Goal: Information Seeking & Learning: Learn about a topic

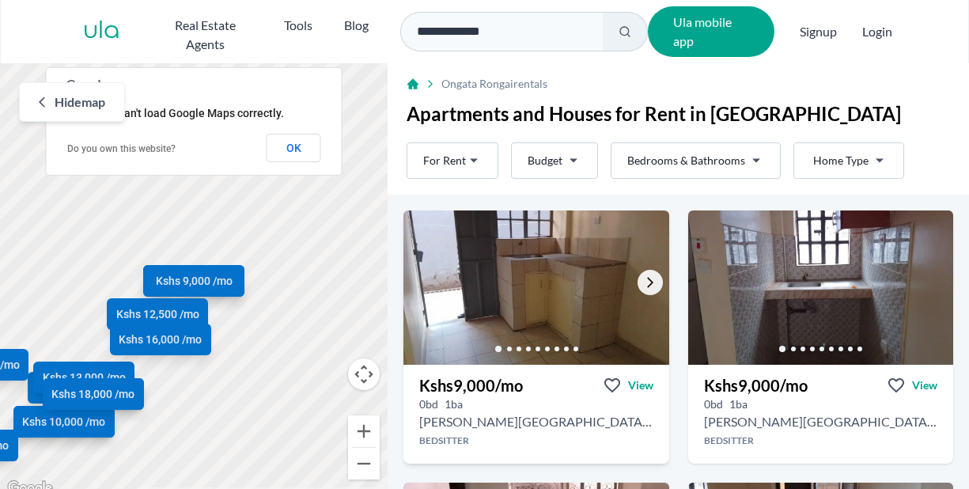
click at [647, 280] on icon "Go to the next property image" at bounding box center [650, 282] width 13 height 13
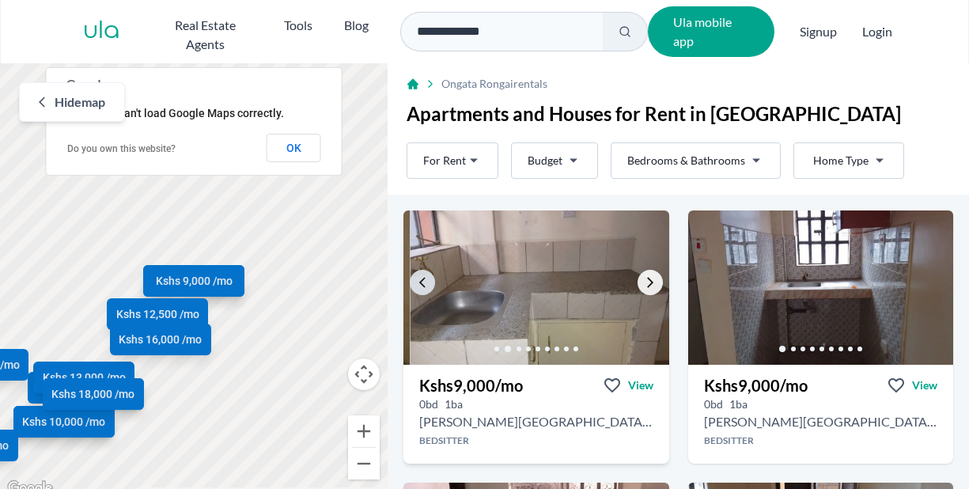
click at [647, 280] on icon "Go to the next property image" at bounding box center [650, 282] width 13 height 13
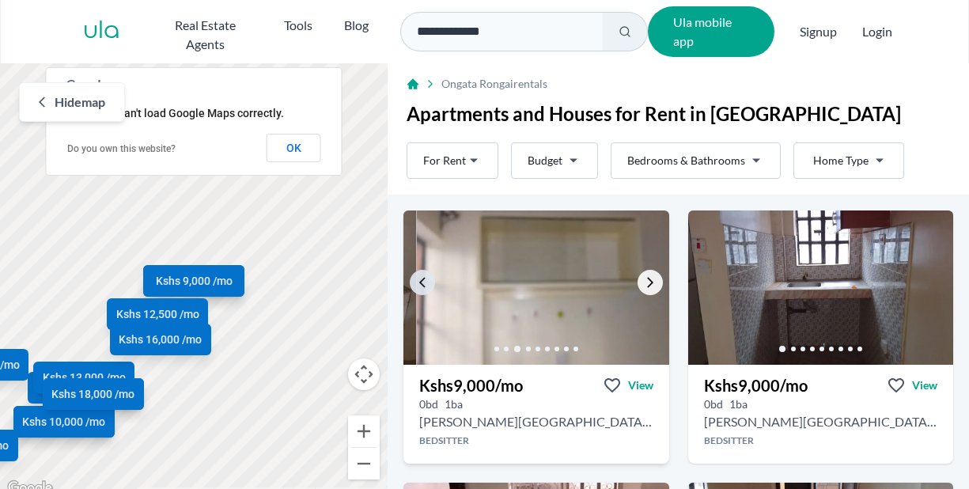
click at [647, 280] on icon "Go to the next property image" at bounding box center [650, 282] width 13 height 13
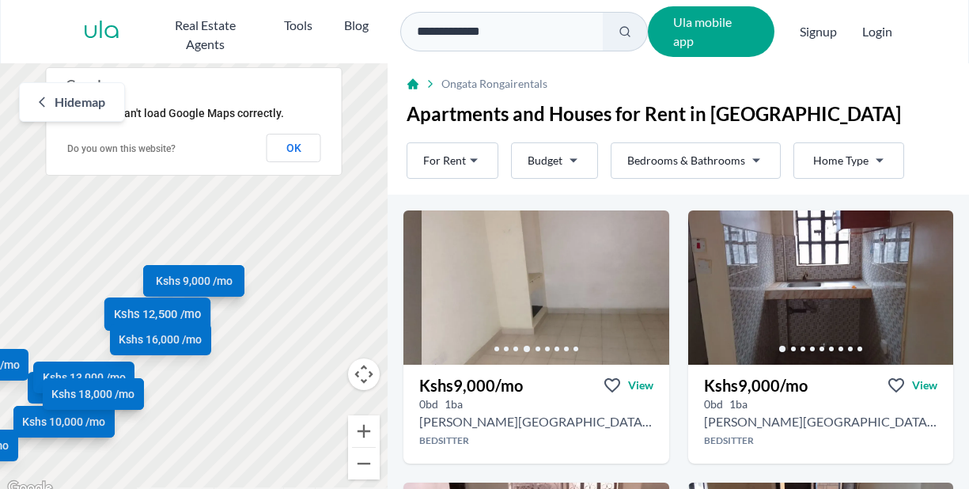
click at [160, 313] on span "Kshs 12,500 /mo" at bounding box center [157, 314] width 87 height 17
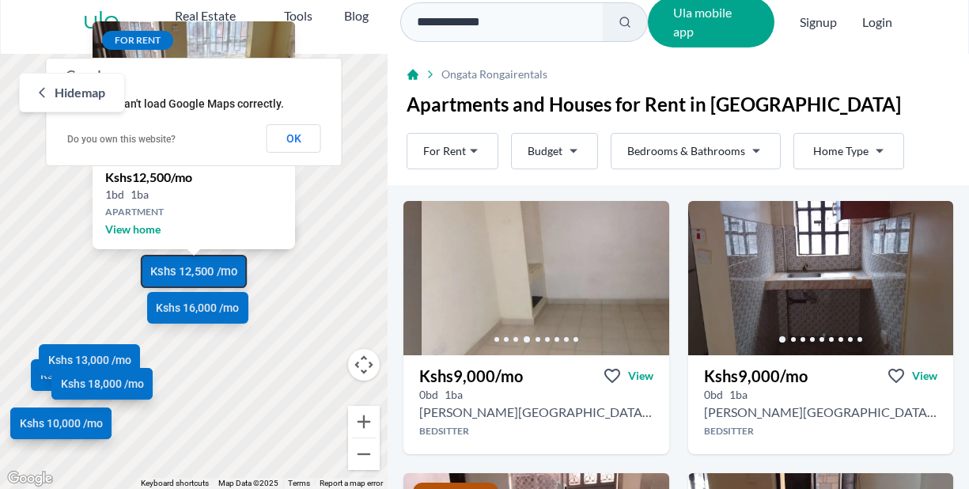
scroll to position [510, 0]
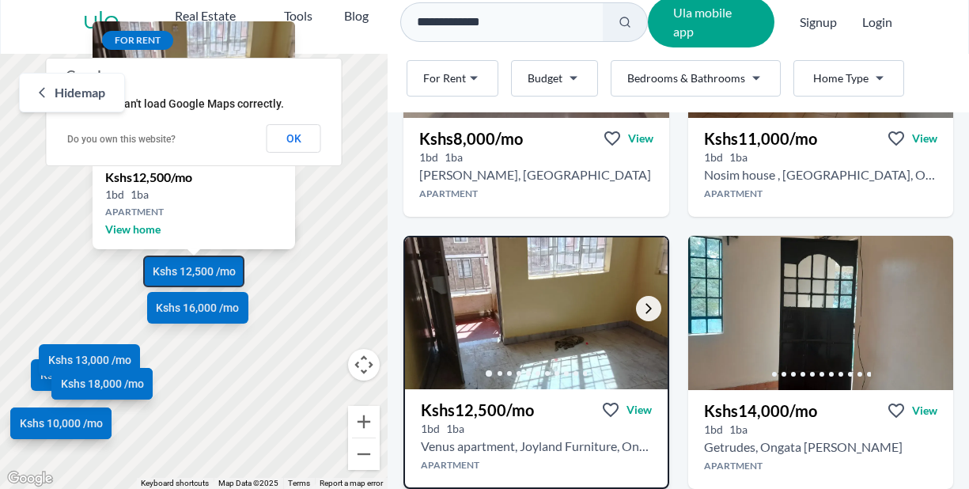
click at [643, 312] on icon "Go to the next property image" at bounding box center [649, 308] width 13 height 13
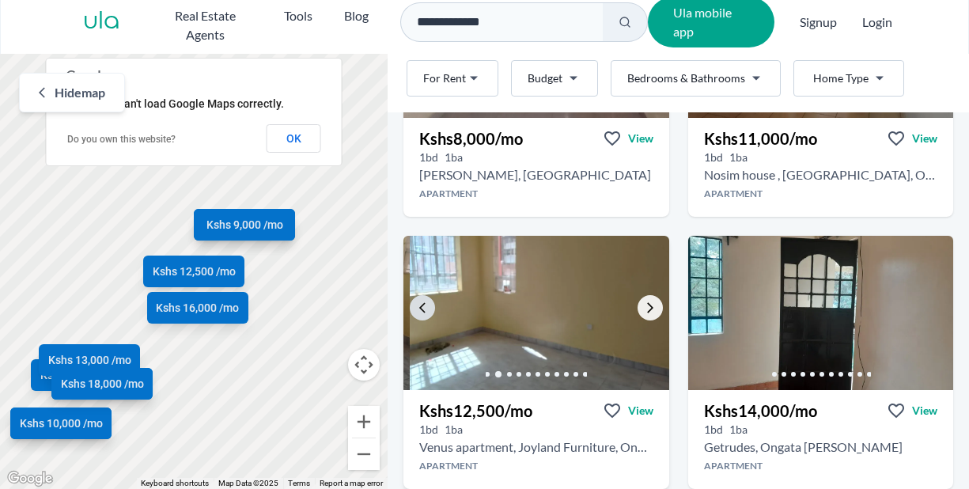
click at [644, 312] on icon "Go to the next property image" at bounding box center [650, 308] width 13 height 13
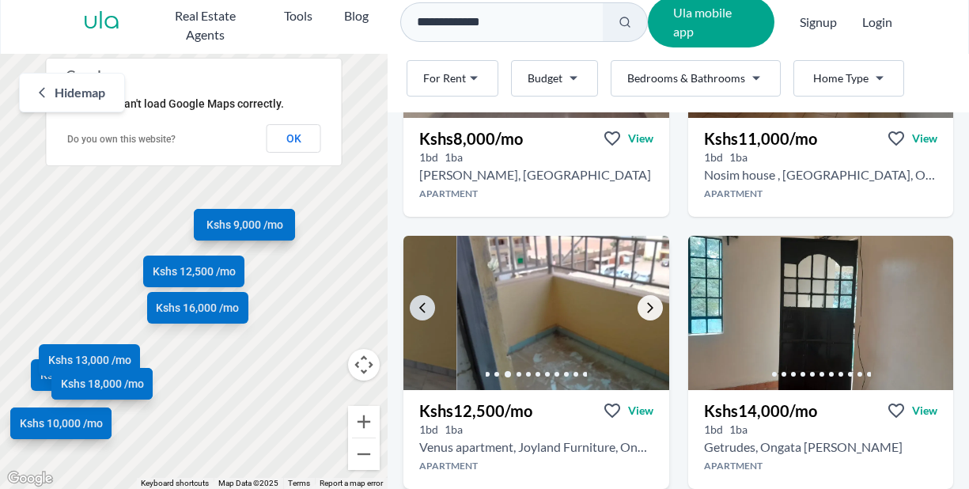
click at [644, 312] on icon "Go to the next property image" at bounding box center [650, 308] width 13 height 13
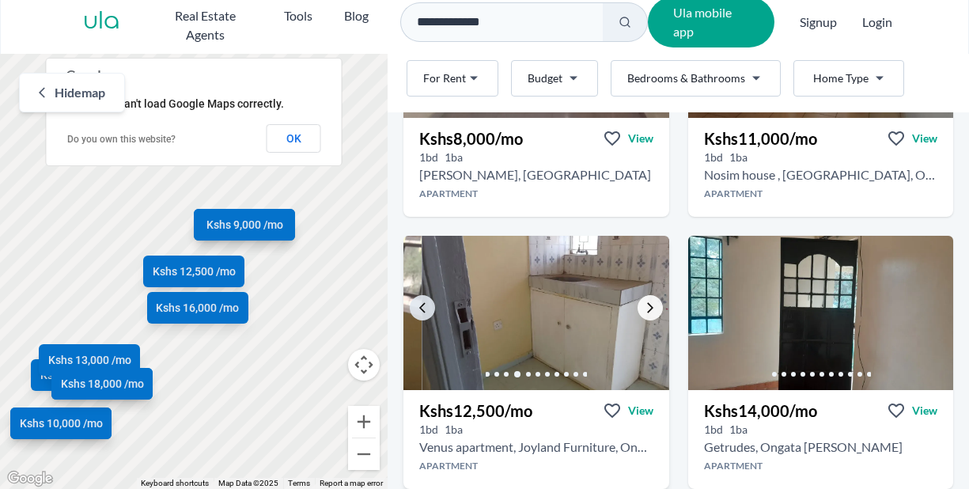
click at [644, 312] on icon "Go to the next property image" at bounding box center [650, 308] width 13 height 13
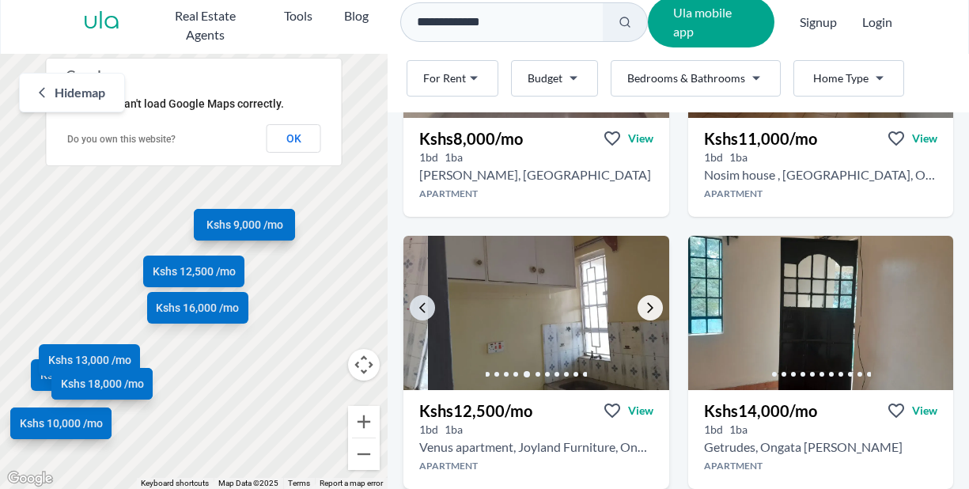
click at [644, 312] on icon "Go to the next property image" at bounding box center [650, 308] width 13 height 13
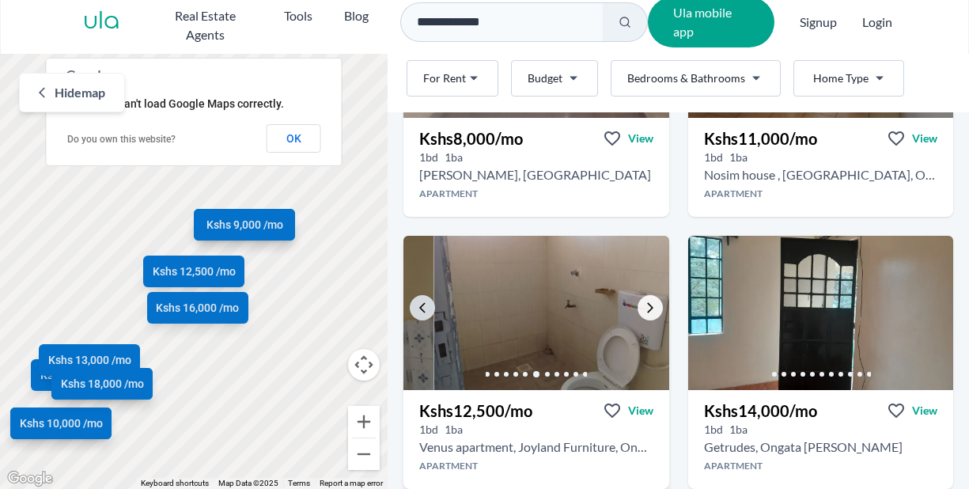
click at [644, 312] on icon "Go to the next property image" at bounding box center [650, 308] width 13 height 13
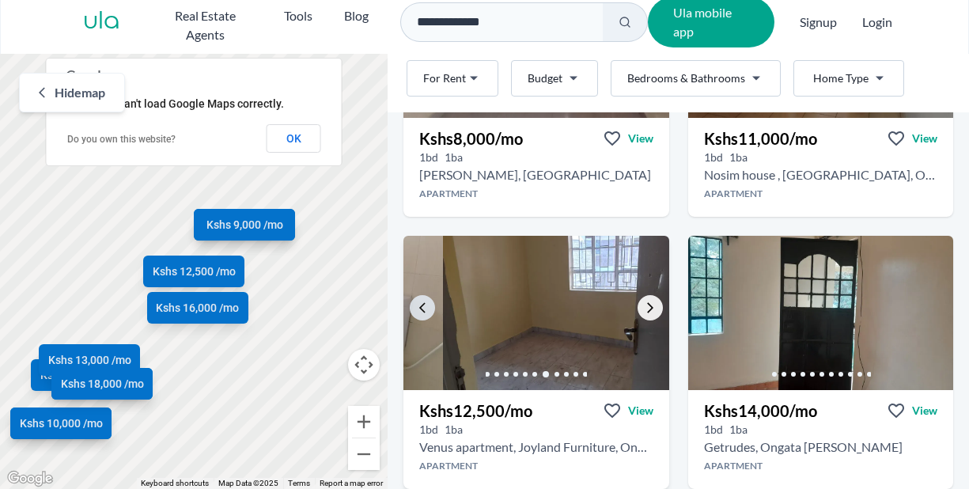
click at [644, 312] on icon "Go to the next property image" at bounding box center [650, 308] width 13 height 13
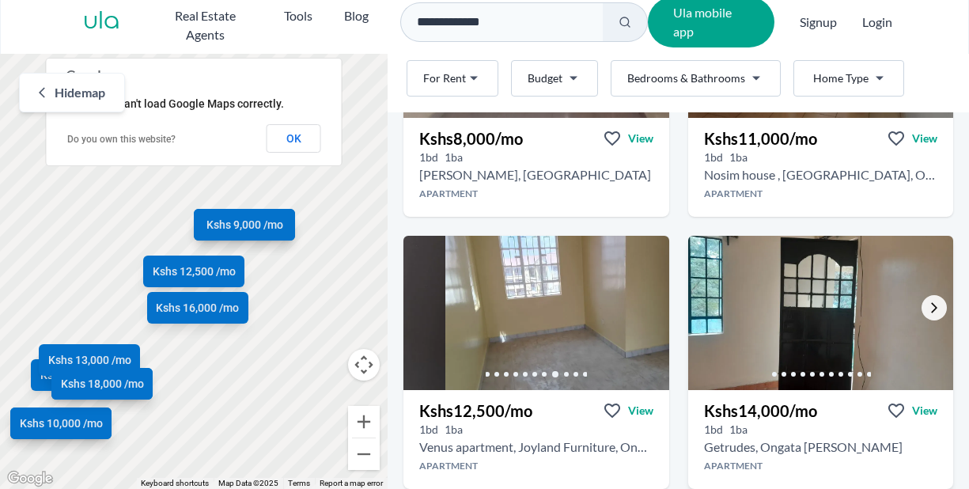
click at [928, 306] on icon "Go to the next property image" at bounding box center [934, 308] width 13 height 13
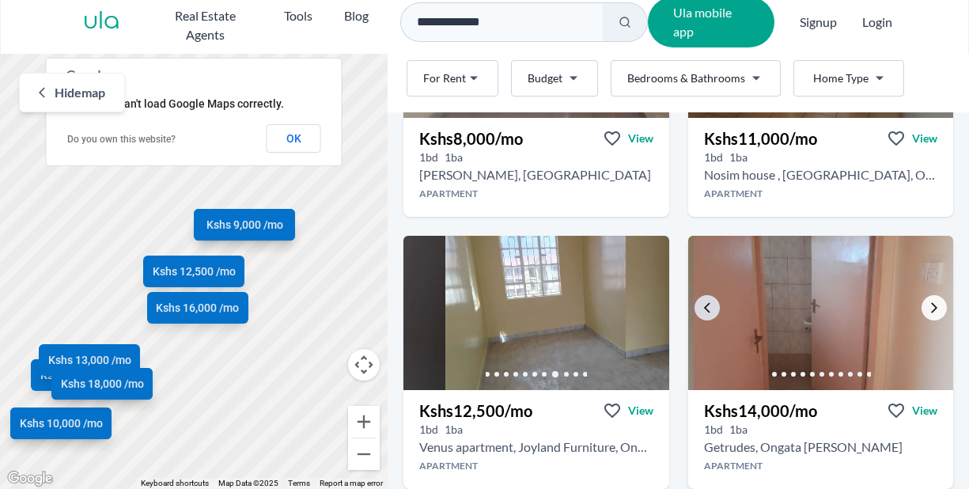
click at [928, 302] on icon "Go to the next property image" at bounding box center [934, 308] width 13 height 13
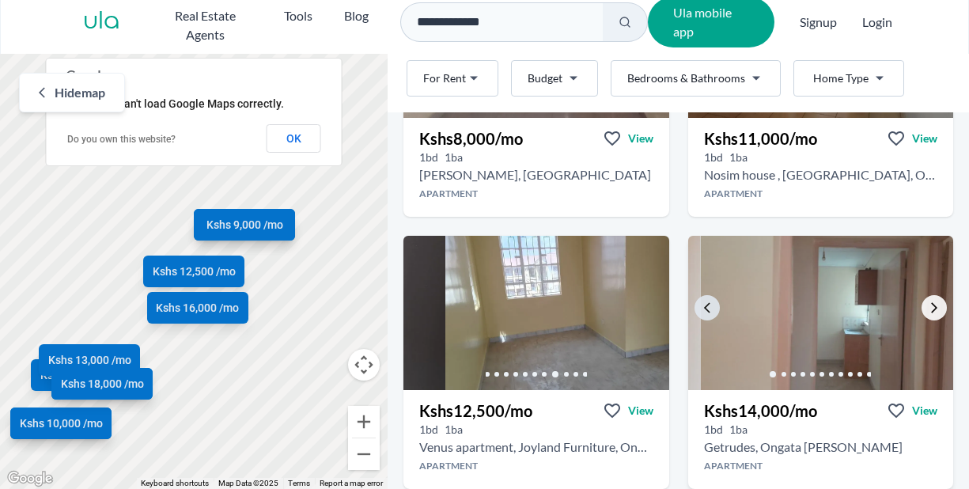
click at [928, 302] on icon "Go to the next property image" at bounding box center [934, 308] width 13 height 13
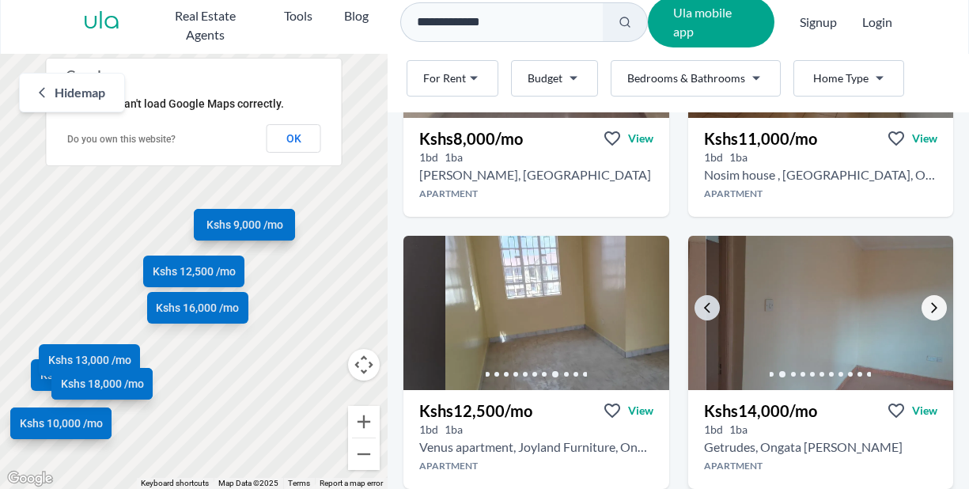
click at [928, 302] on icon "Go to the next property image" at bounding box center [934, 308] width 13 height 13
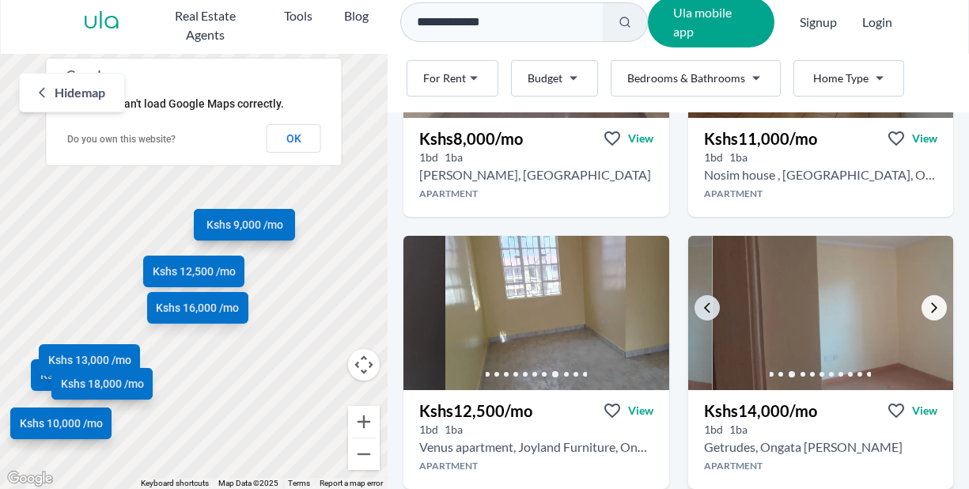
click at [928, 302] on icon "Go to the next property image" at bounding box center [934, 308] width 13 height 13
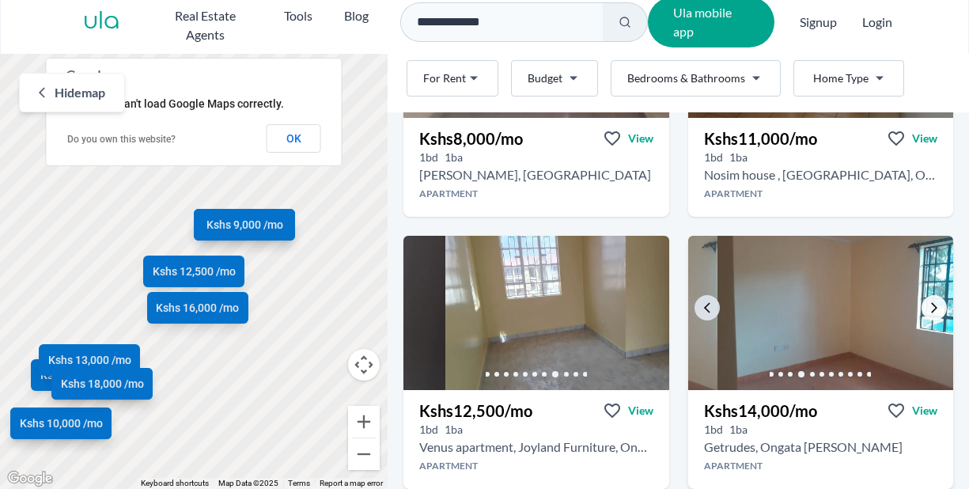
click at [928, 302] on icon "Go to the next property image" at bounding box center [934, 308] width 13 height 13
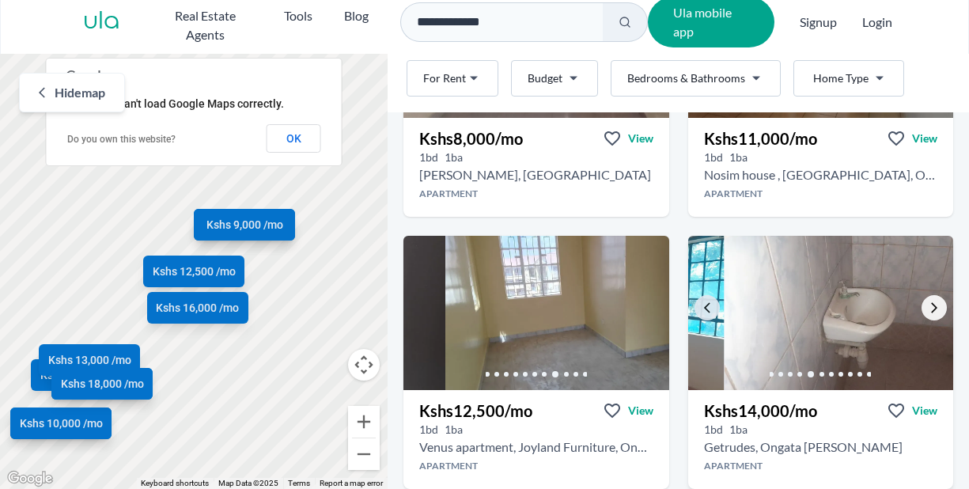
click at [928, 302] on icon "Go to the next property image" at bounding box center [934, 308] width 13 height 13
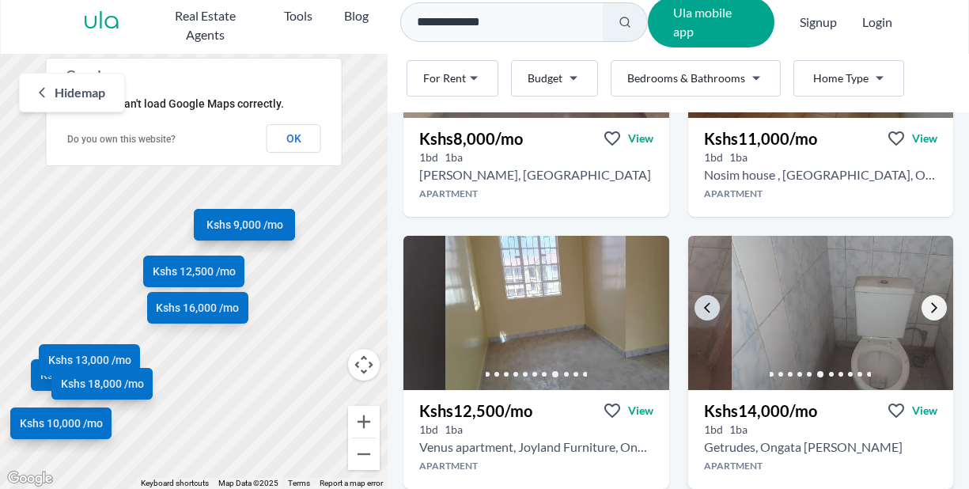
click at [928, 302] on icon "Go to the next property image" at bounding box center [934, 308] width 13 height 13
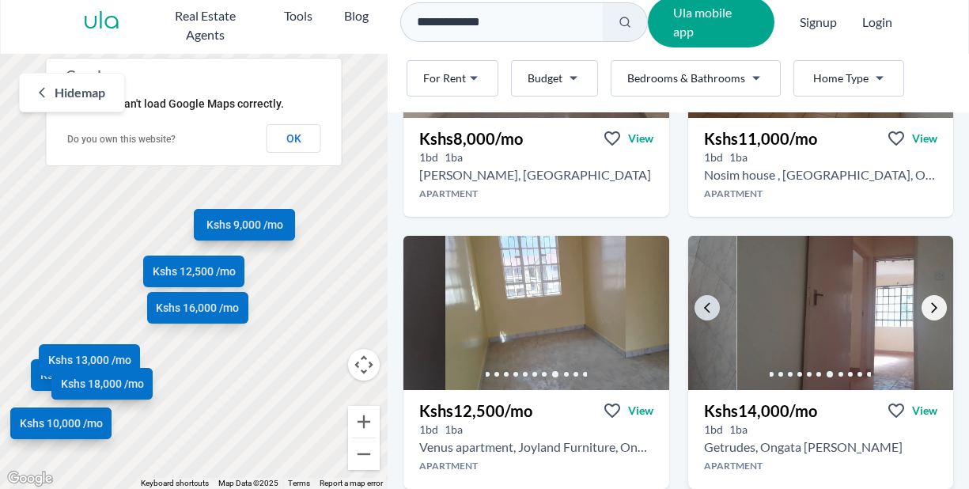
click at [928, 302] on icon "Go to the next property image" at bounding box center [934, 308] width 13 height 13
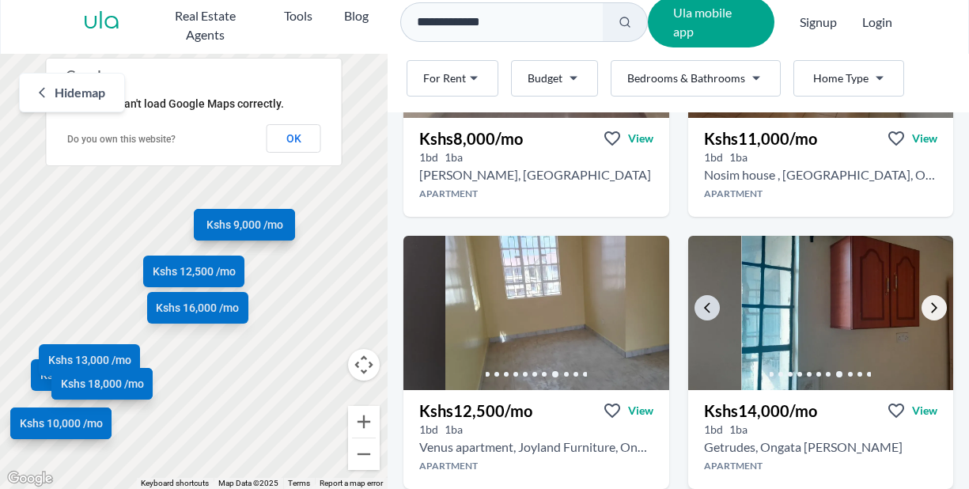
click at [928, 302] on icon "Go to the next property image" at bounding box center [934, 308] width 13 height 13
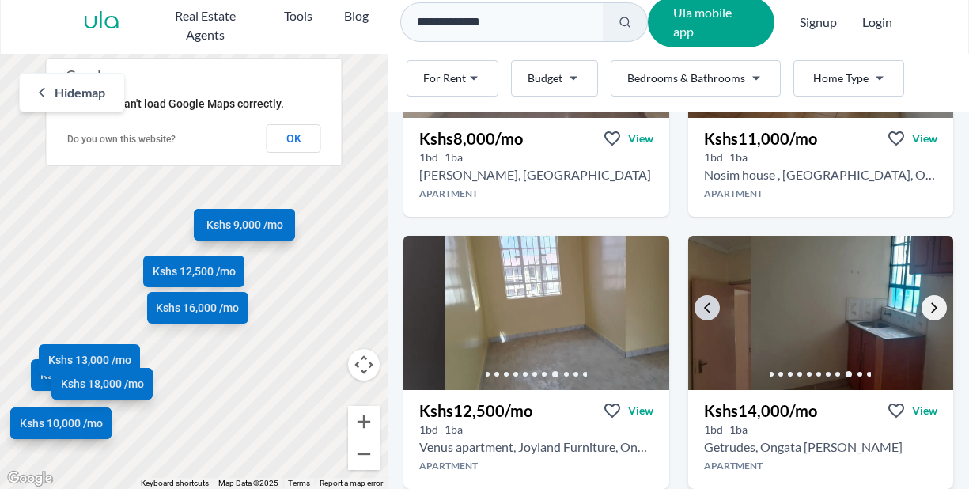
click at [928, 302] on icon "Go to the next property image" at bounding box center [934, 308] width 13 height 13
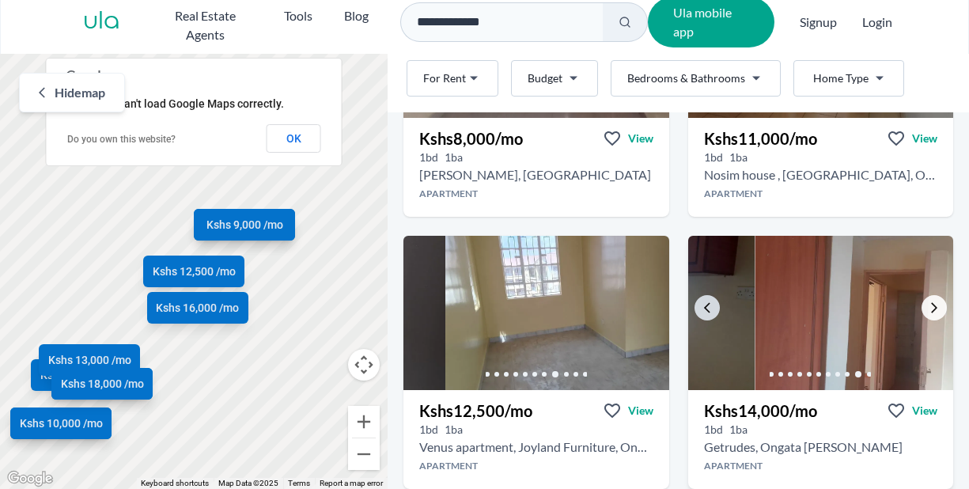
click at [928, 302] on icon "Go to the next property image" at bounding box center [934, 308] width 13 height 13
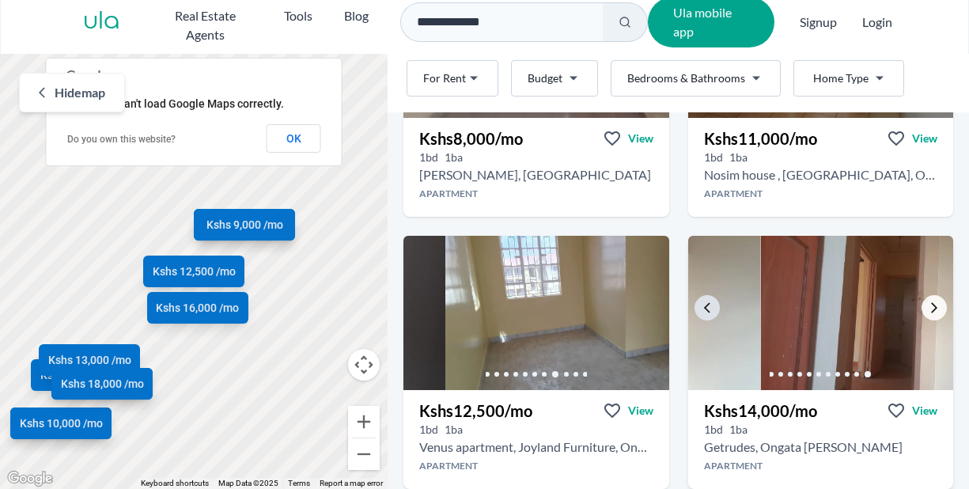
click at [928, 302] on icon "Go to the next property image" at bounding box center [934, 308] width 13 height 13
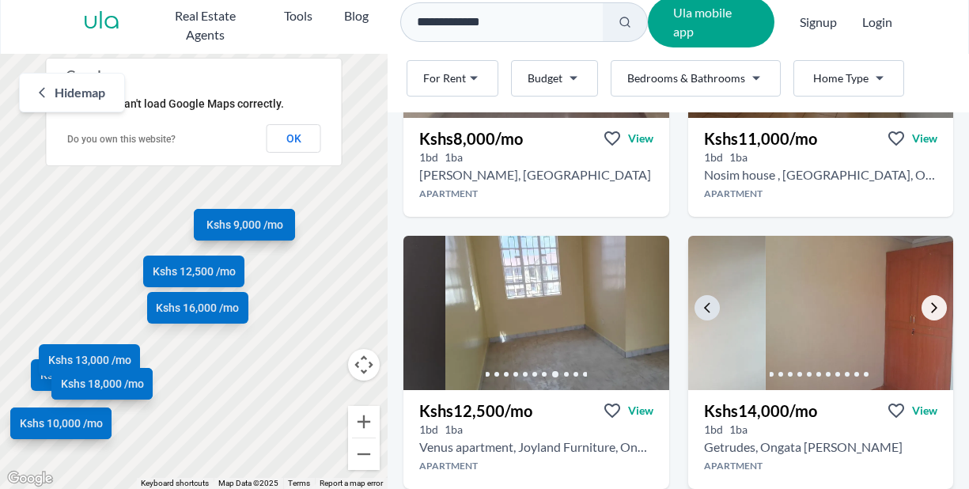
click at [928, 302] on icon "Go to the next property image" at bounding box center [934, 308] width 13 height 13
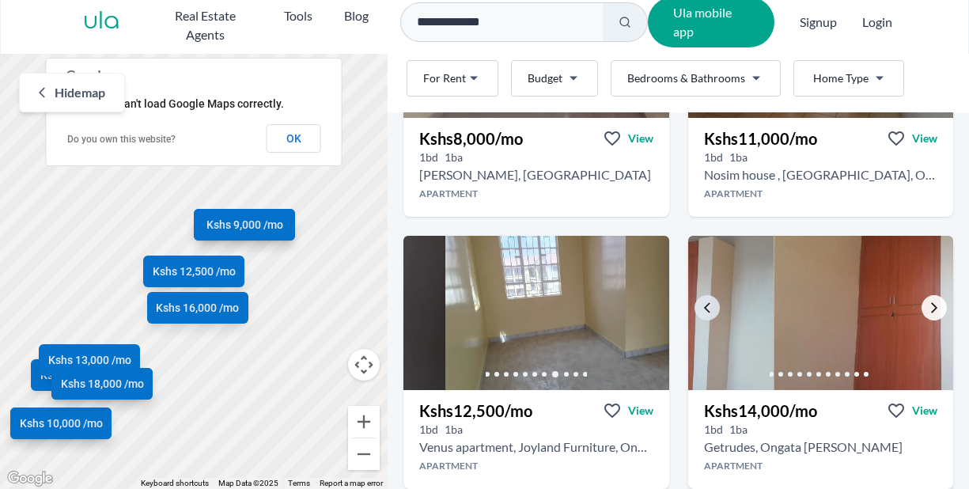
click at [928, 302] on icon "Go to the next property image" at bounding box center [934, 308] width 13 height 13
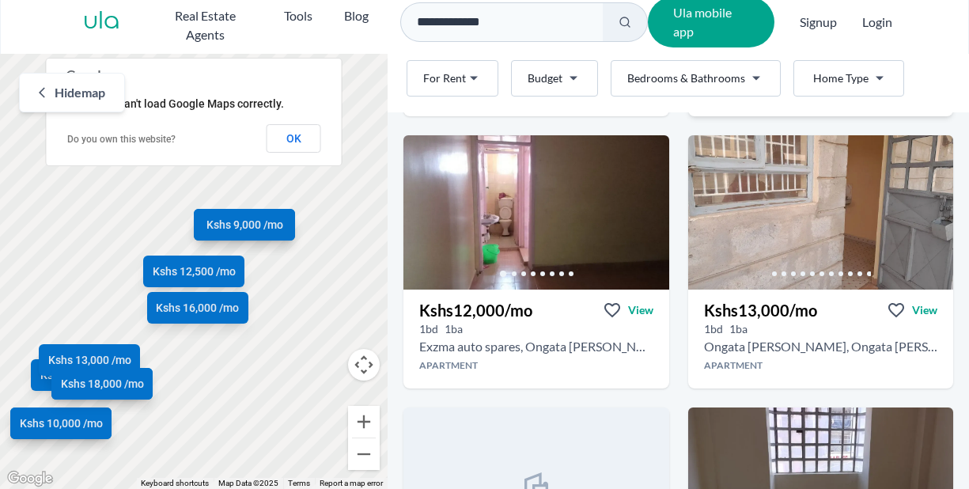
scroll to position [889, 0]
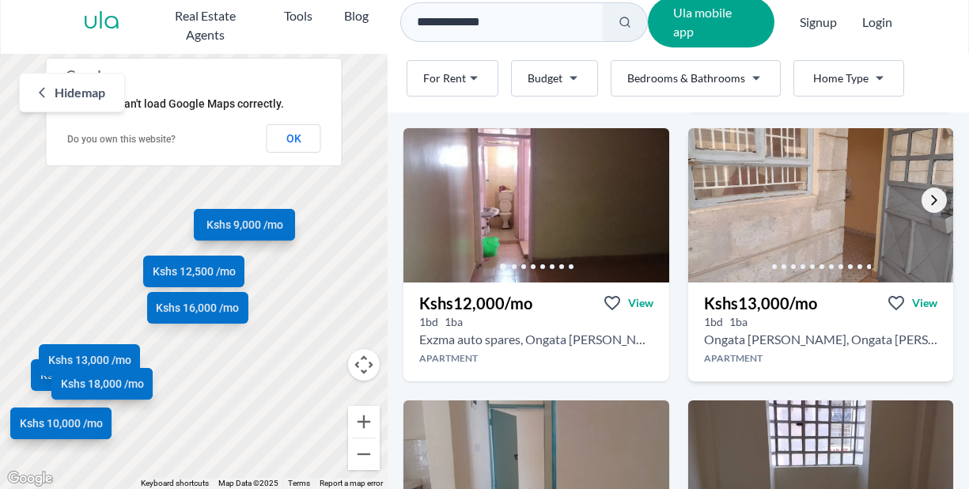
click at [928, 204] on icon "Go to the next property image" at bounding box center [934, 200] width 13 height 13
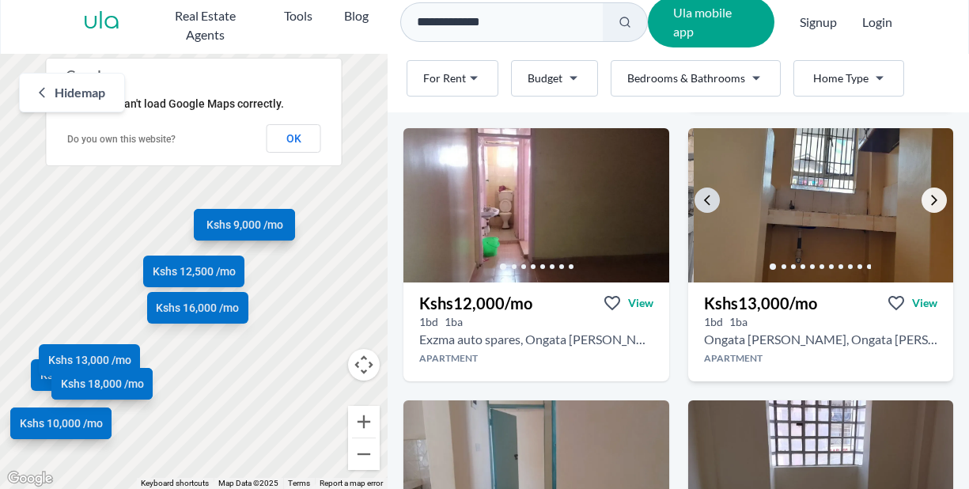
click at [928, 204] on icon "Go to the next property image" at bounding box center [934, 200] width 13 height 13
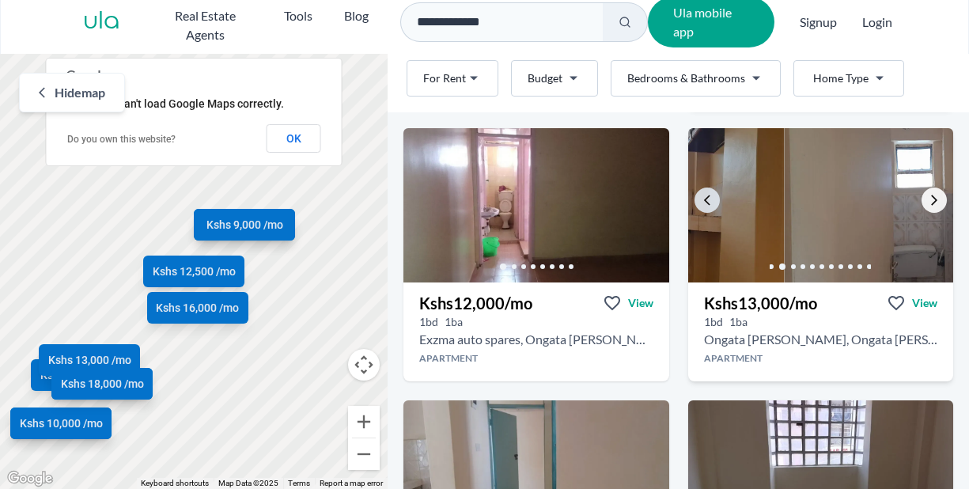
click at [928, 204] on icon "Go to the next property image" at bounding box center [934, 200] width 13 height 13
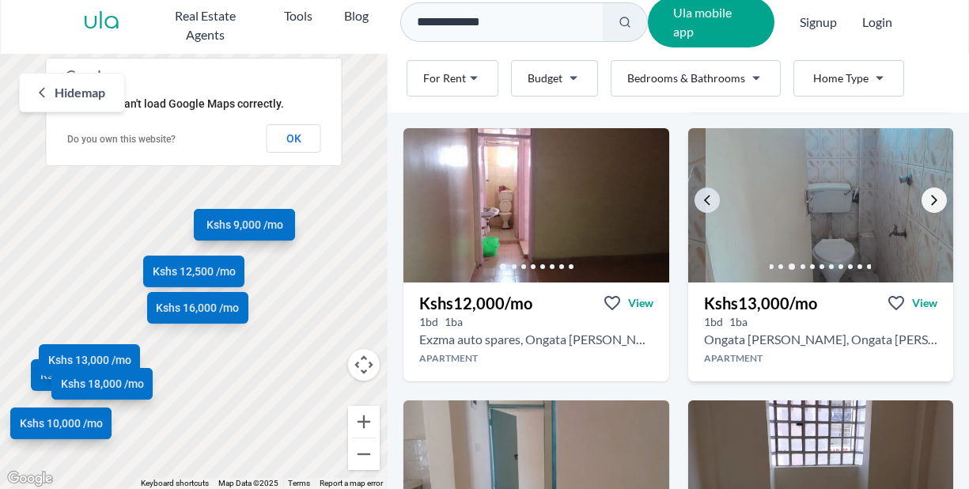
click at [928, 204] on icon "Go to the next property image" at bounding box center [934, 200] width 13 height 13
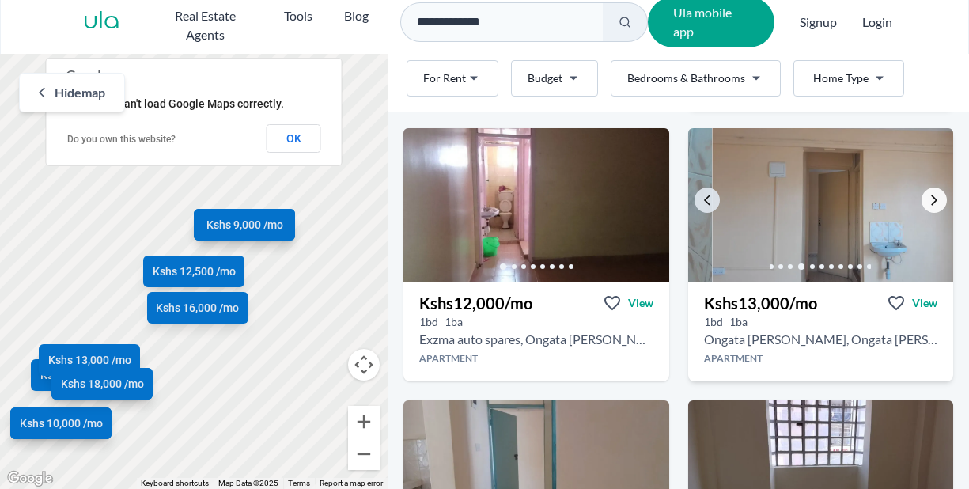
click at [928, 204] on icon "Go to the next property image" at bounding box center [934, 200] width 13 height 13
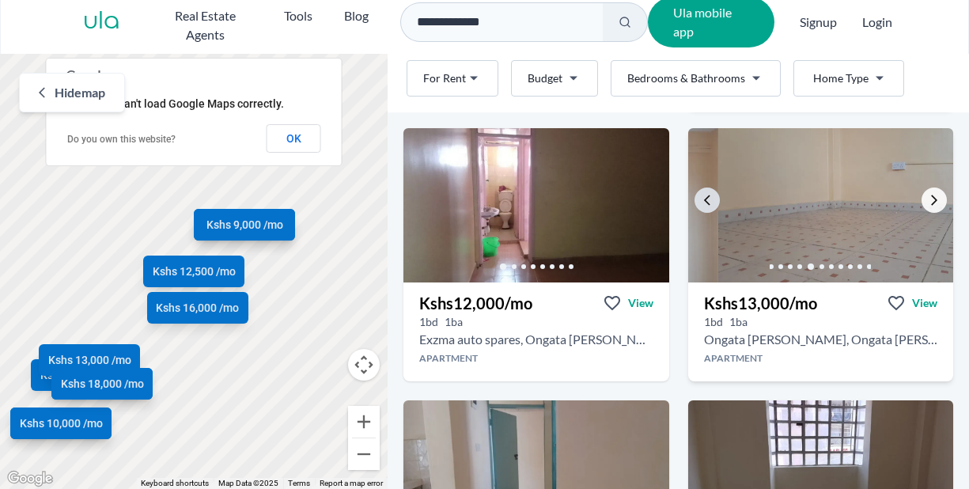
click at [928, 204] on icon "Go to the next property image" at bounding box center [934, 200] width 13 height 13
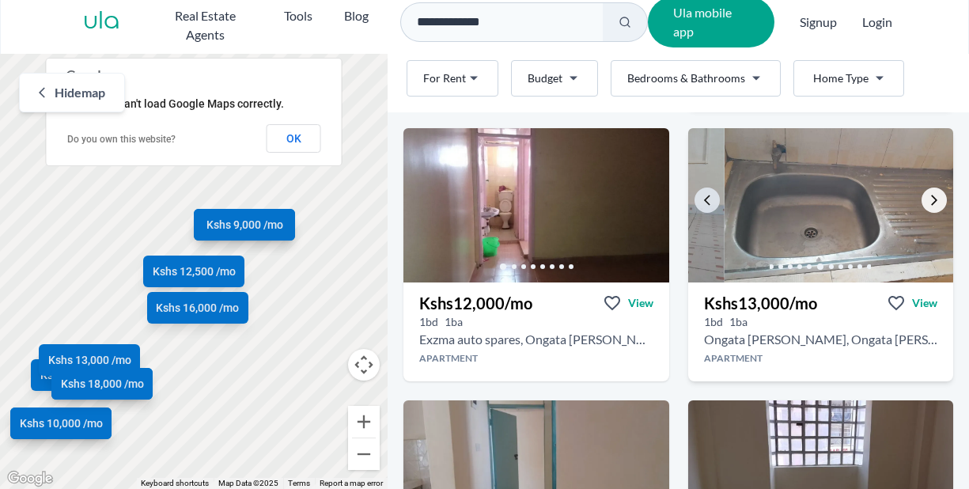
click at [928, 204] on icon "Go to the next property image" at bounding box center [934, 200] width 13 height 13
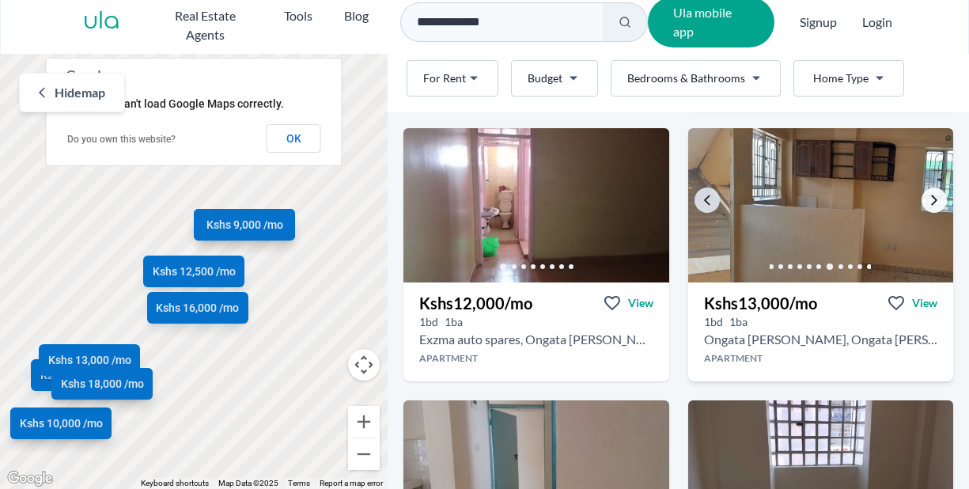
click at [928, 204] on icon "Go to the next property image" at bounding box center [934, 200] width 13 height 13
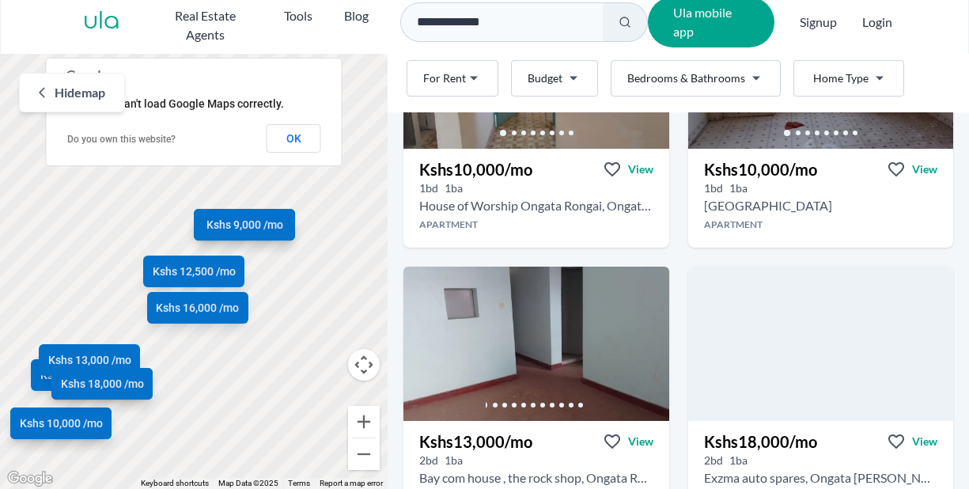
scroll to position [1311, 0]
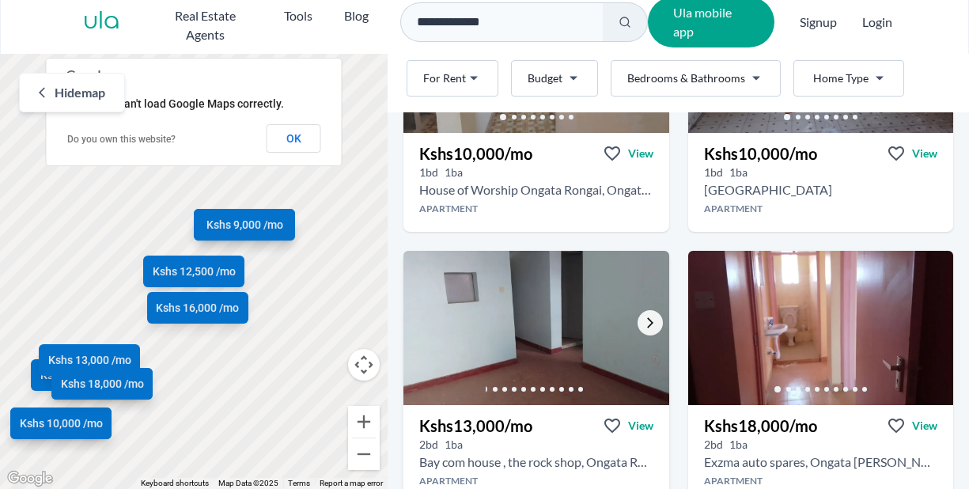
click at [646, 327] on icon "Go to the next property image" at bounding box center [650, 323] width 13 height 13
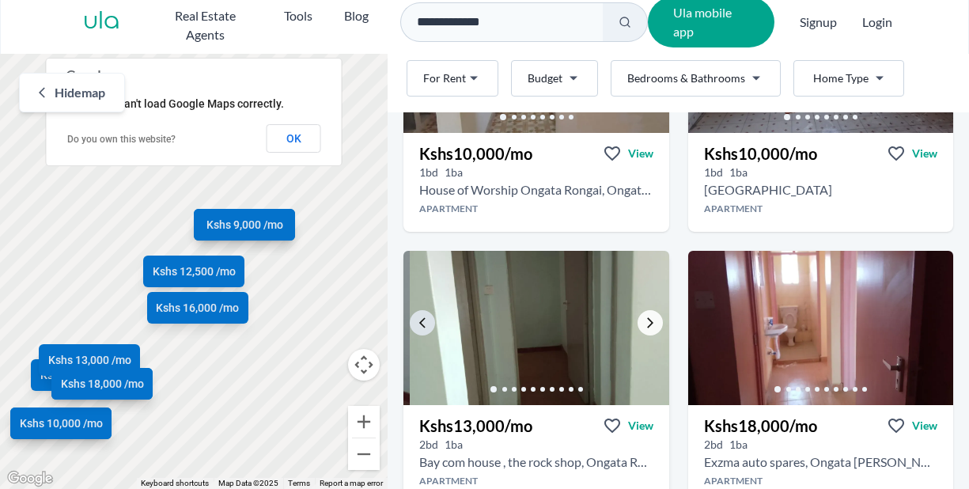
click at [646, 327] on icon "Go to the next property image" at bounding box center [650, 323] width 13 height 13
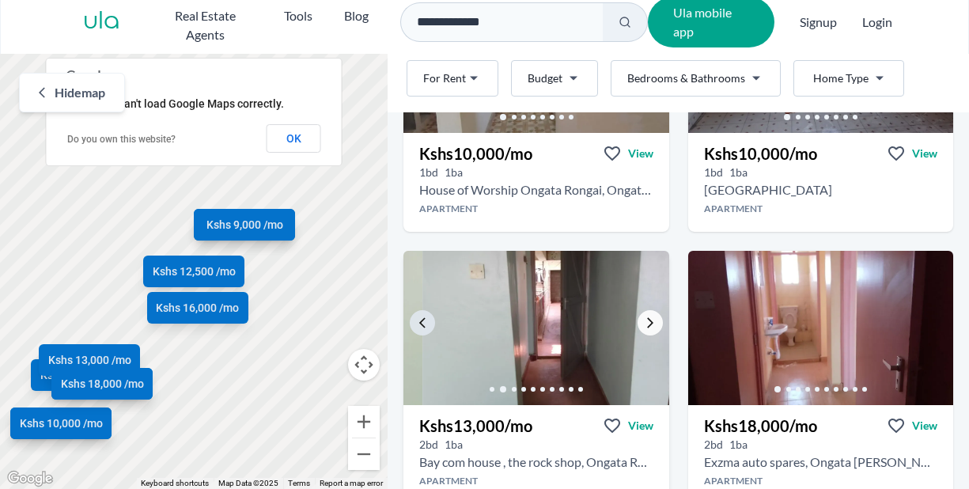
click at [646, 327] on icon "Go to the next property image" at bounding box center [650, 323] width 13 height 13
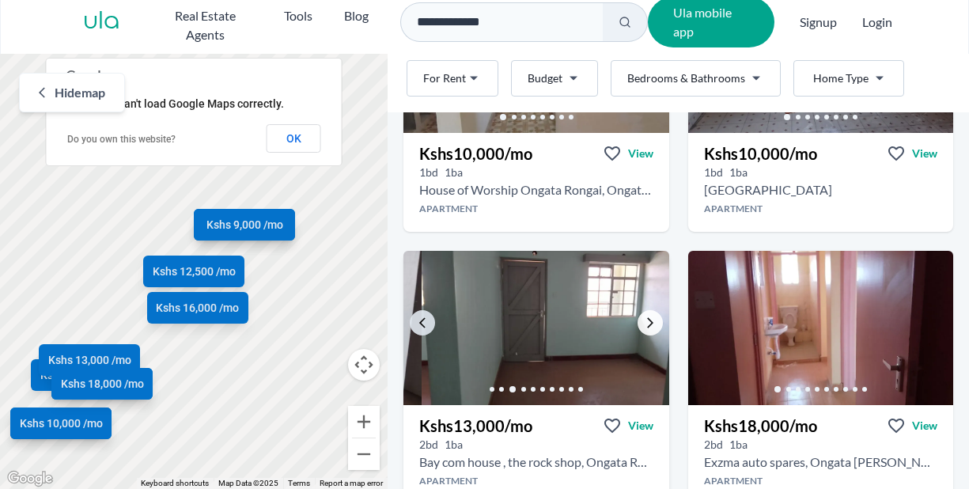
click at [646, 327] on icon "Go to the next property image" at bounding box center [650, 323] width 13 height 13
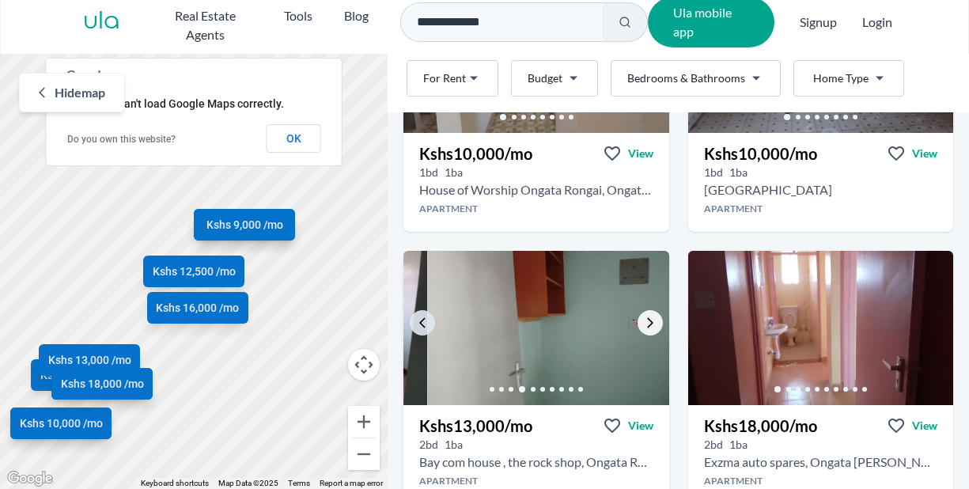
click at [646, 327] on icon "Go to the next property image" at bounding box center [650, 323] width 13 height 13
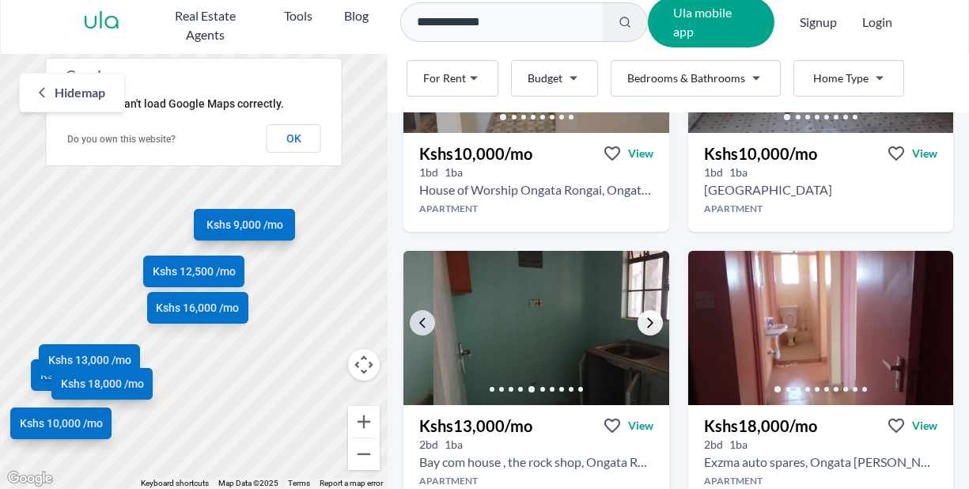
click at [646, 327] on icon "Go to the next property image" at bounding box center [650, 323] width 13 height 13
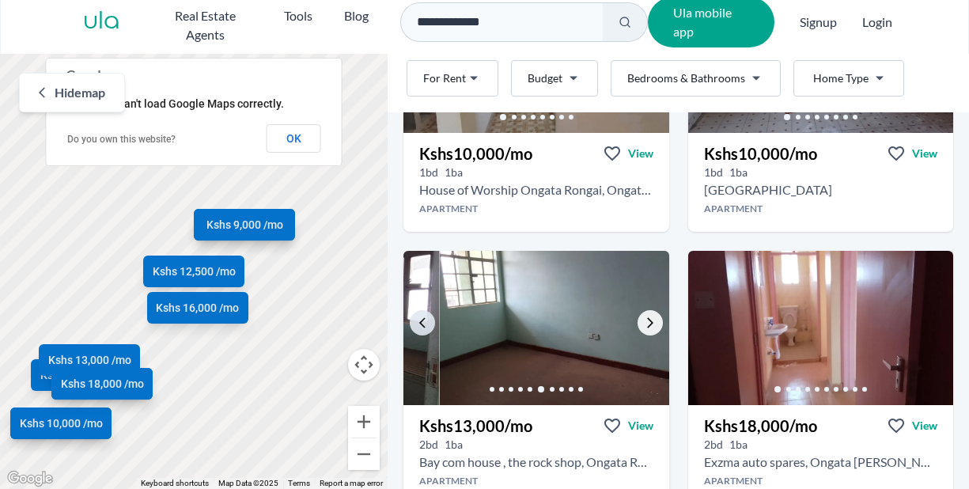
click at [646, 327] on icon "Go to the next property image" at bounding box center [650, 323] width 13 height 13
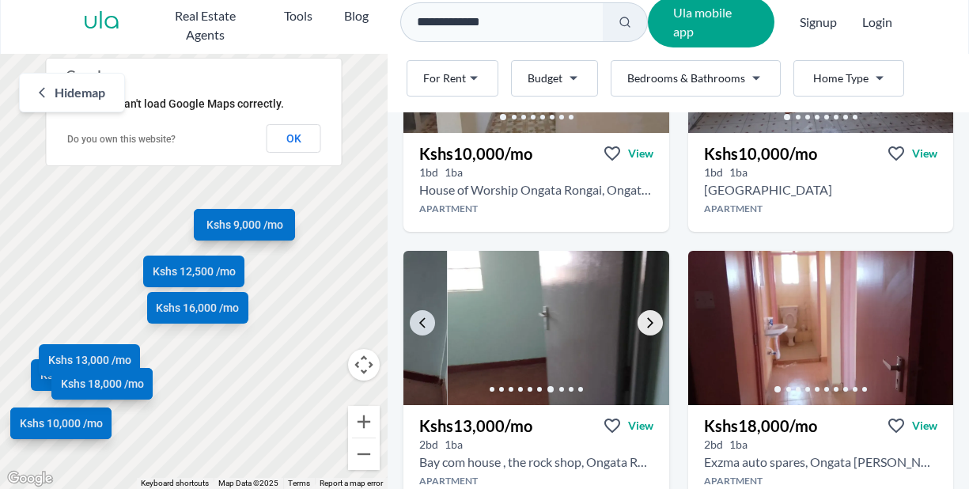
click at [646, 327] on icon "Go to the next property image" at bounding box center [650, 323] width 13 height 13
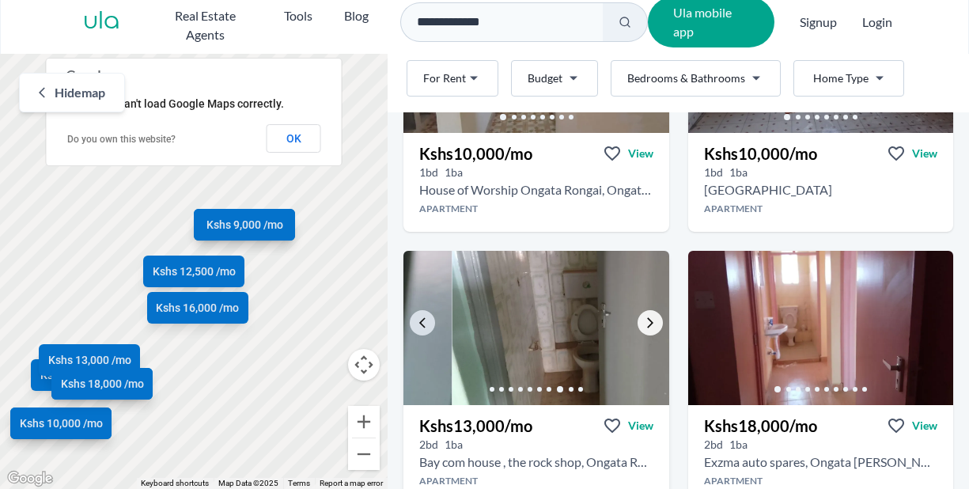
click at [646, 327] on icon "Go to the next property image" at bounding box center [650, 323] width 13 height 13
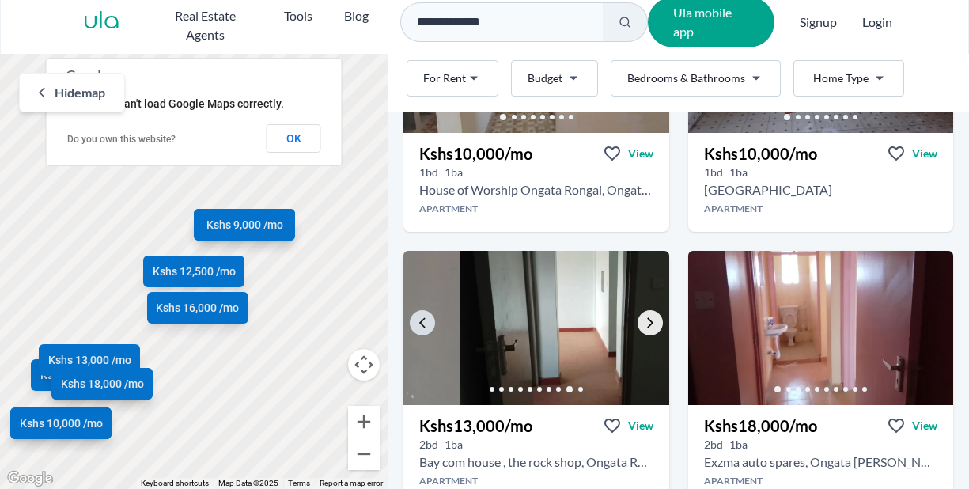
click at [646, 327] on icon "Go to the next property image" at bounding box center [650, 323] width 13 height 13
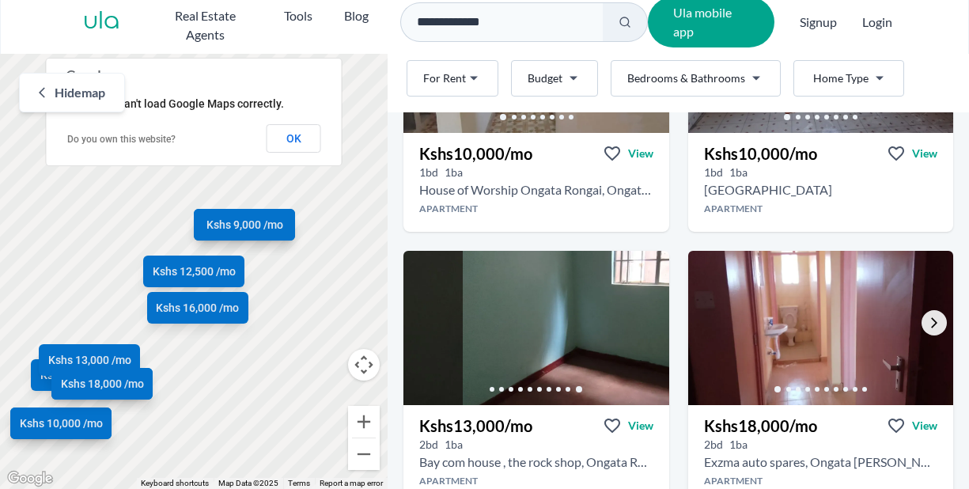
click at [922, 314] on link "Go to the next property image" at bounding box center [934, 322] width 25 height 25
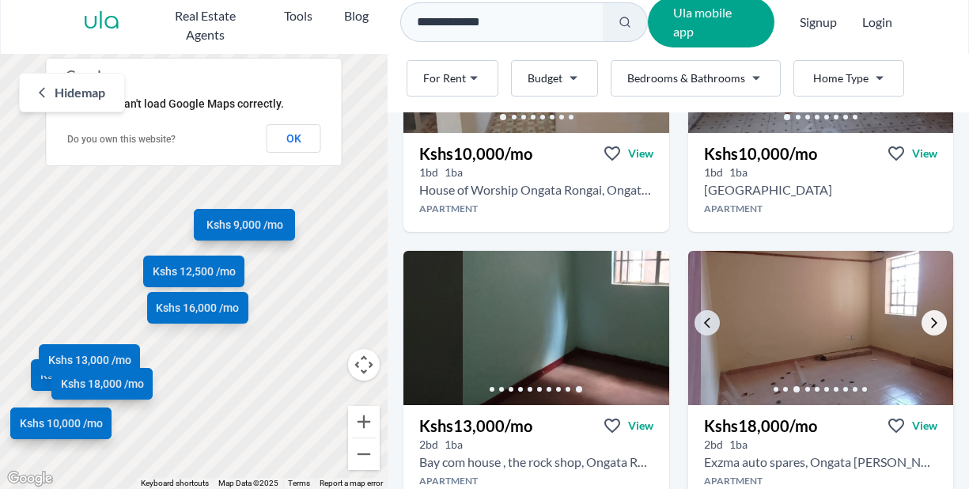
click at [922, 314] on link "Go to the next property image" at bounding box center [934, 322] width 25 height 25
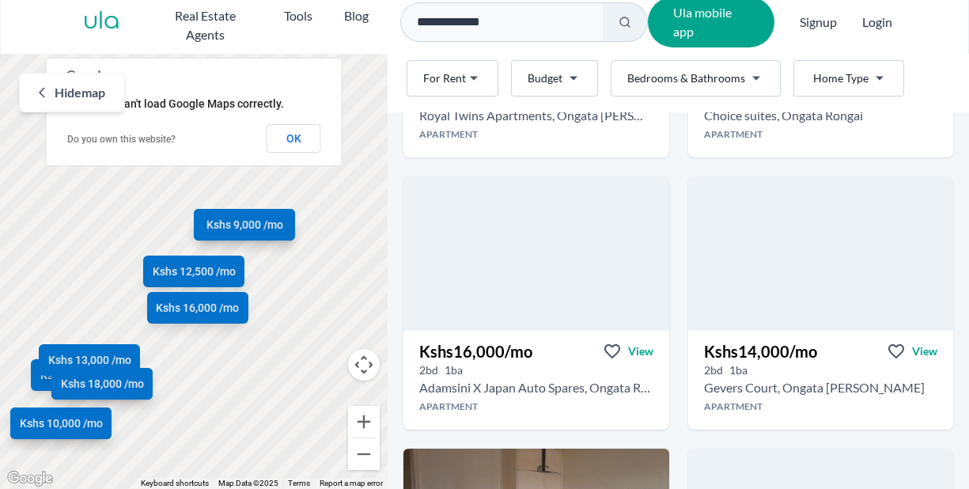
scroll to position [1976, 0]
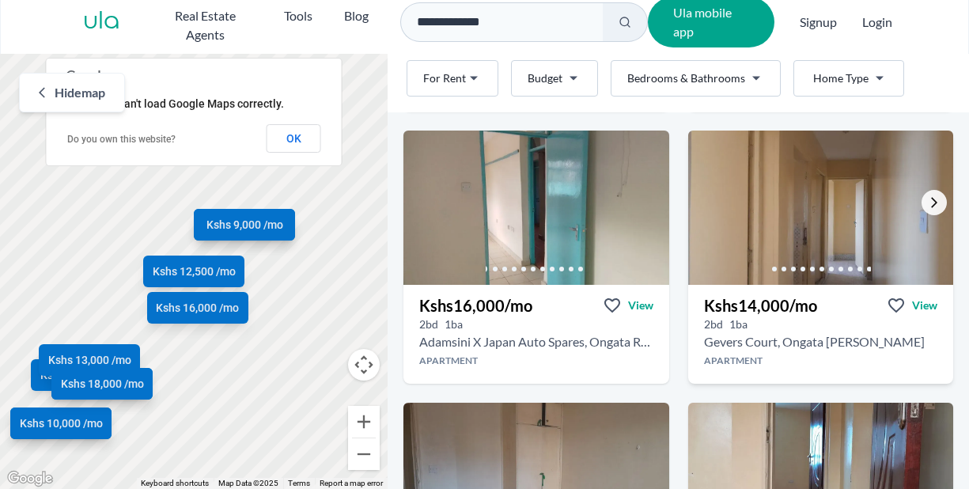
click at [928, 203] on icon "Go to the next property image" at bounding box center [934, 202] width 13 height 13
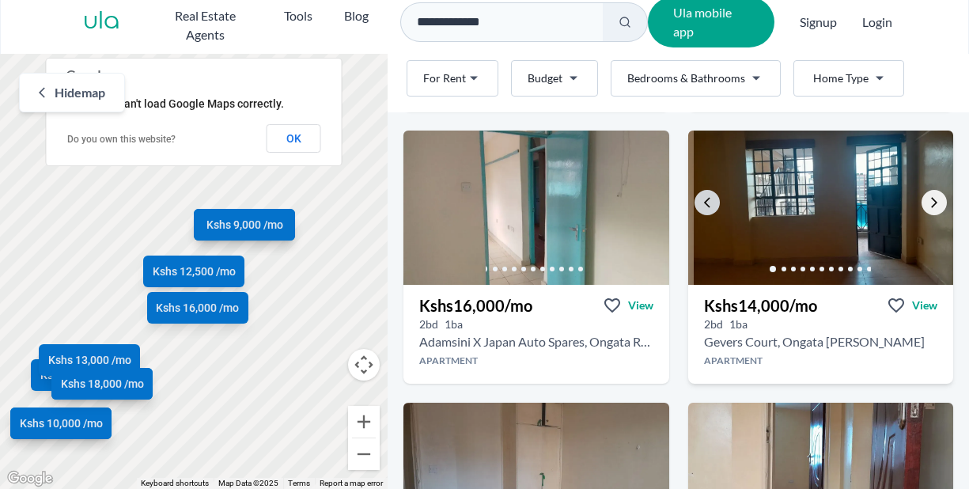
click at [928, 203] on icon "Go to the next property image" at bounding box center [934, 202] width 13 height 13
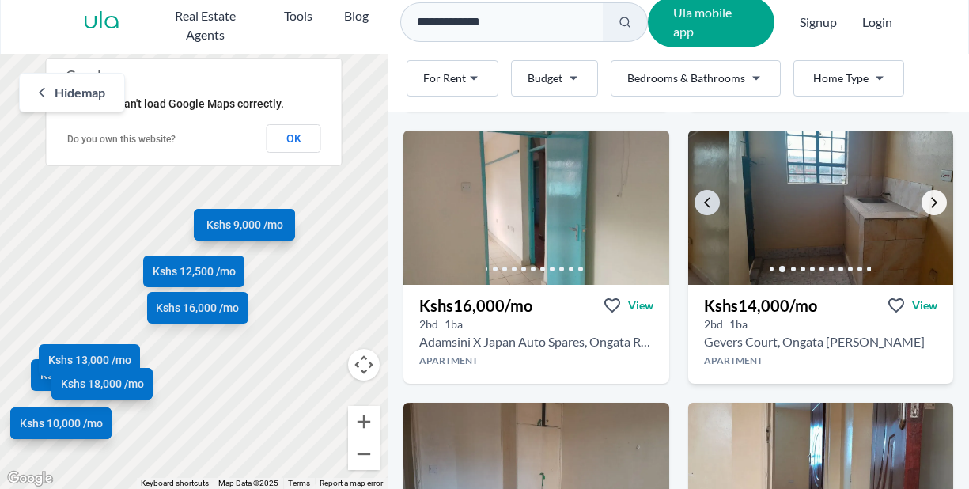
click at [928, 203] on icon "Go to the next property image" at bounding box center [934, 202] width 13 height 13
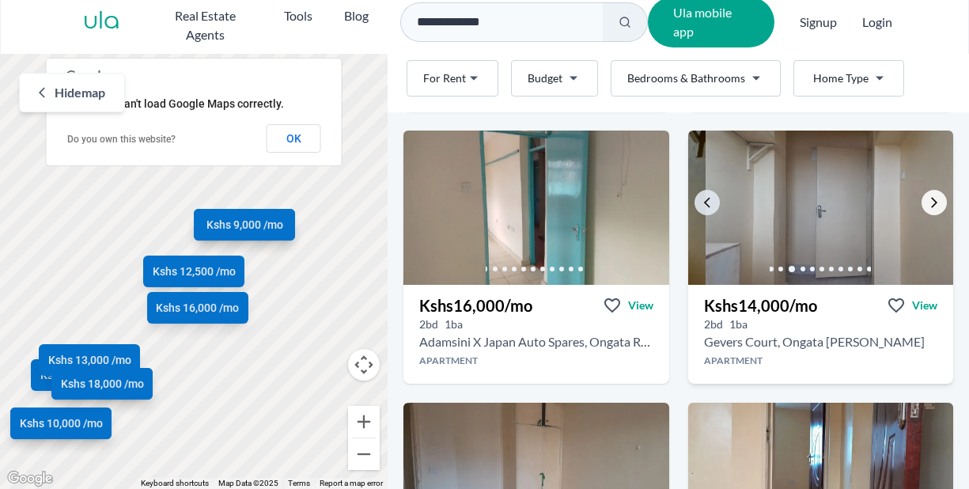
click at [928, 203] on icon "Go to the next property image" at bounding box center [934, 202] width 13 height 13
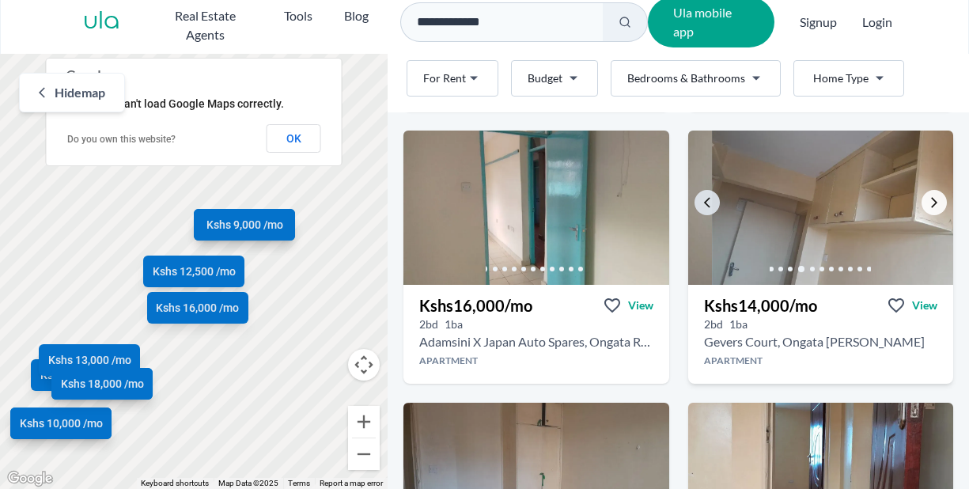
click at [928, 203] on icon "Go to the next property image" at bounding box center [934, 202] width 13 height 13
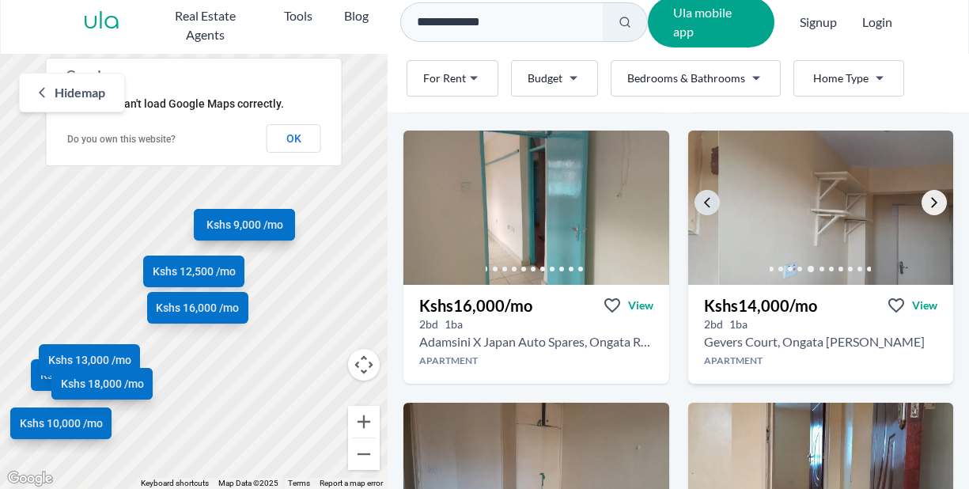
click at [928, 203] on icon "Go to the next property image" at bounding box center [934, 202] width 13 height 13
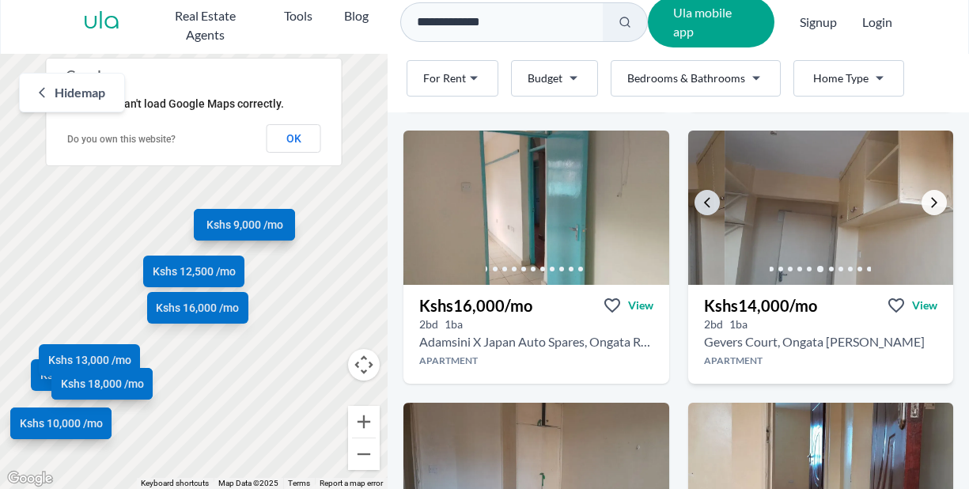
click at [928, 203] on icon "Go to the next property image" at bounding box center [934, 202] width 13 height 13
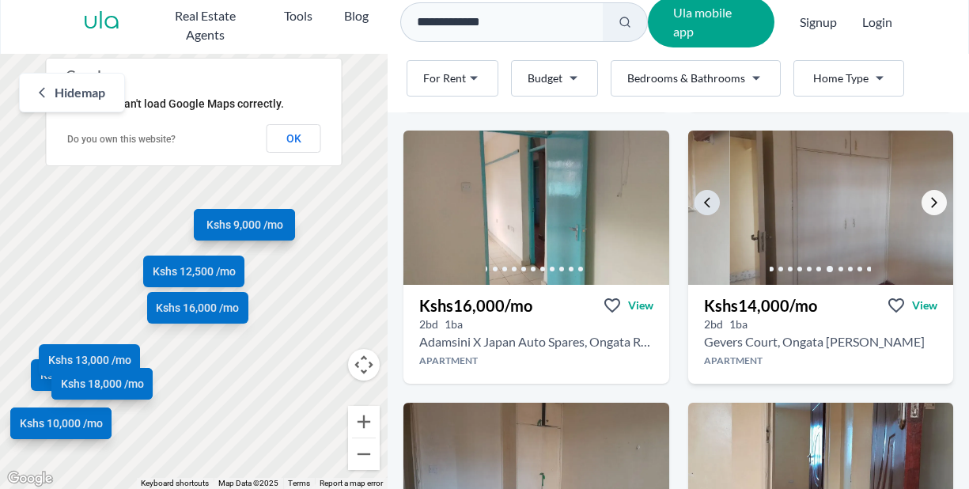
click at [928, 203] on icon "Go to the next property image" at bounding box center [934, 202] width 13 height 13
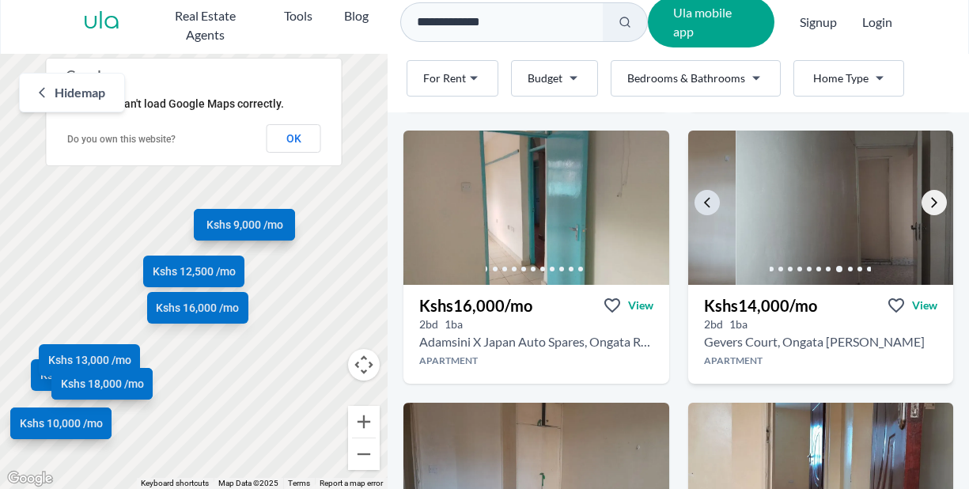
click at [928, 203] on icon "Go to the next property image" at bounding box center [934, 202] width 13 height 13
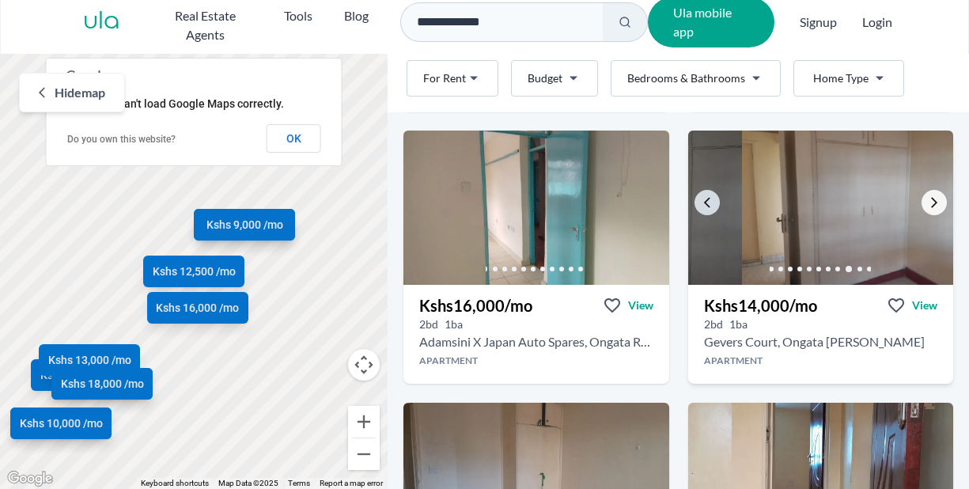
click at [928, 203] on icon "Go to the next property image" at bounding box center [934, 202] width 13 height 13
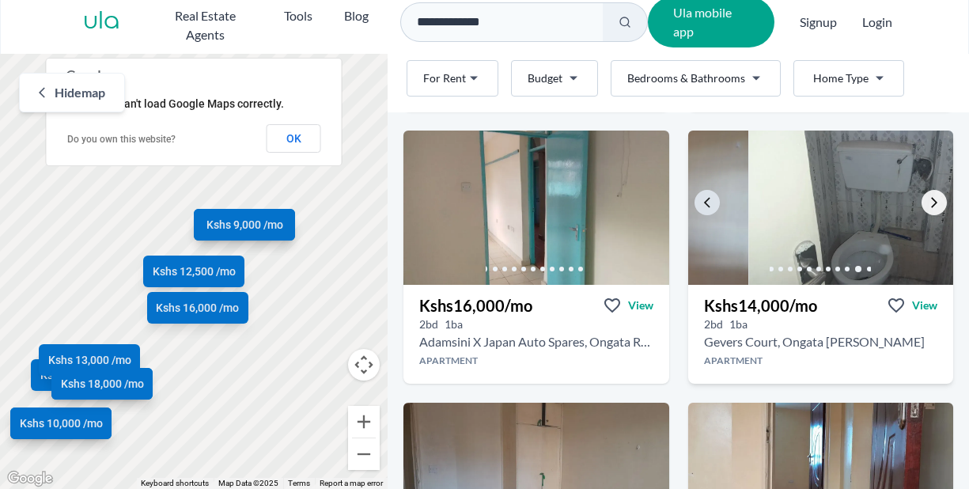
click at [928, 203] on icon "Go to the next property image" at bounding box center [934, 202] width 13 height 13
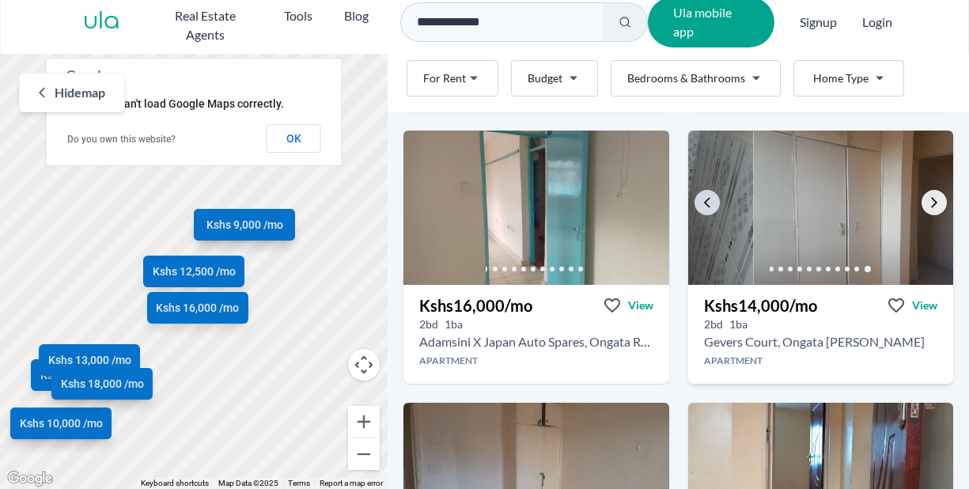
click at [928, 203] on icon "Go to the next property image" at bounding box center [934, 202] width 13 height 13
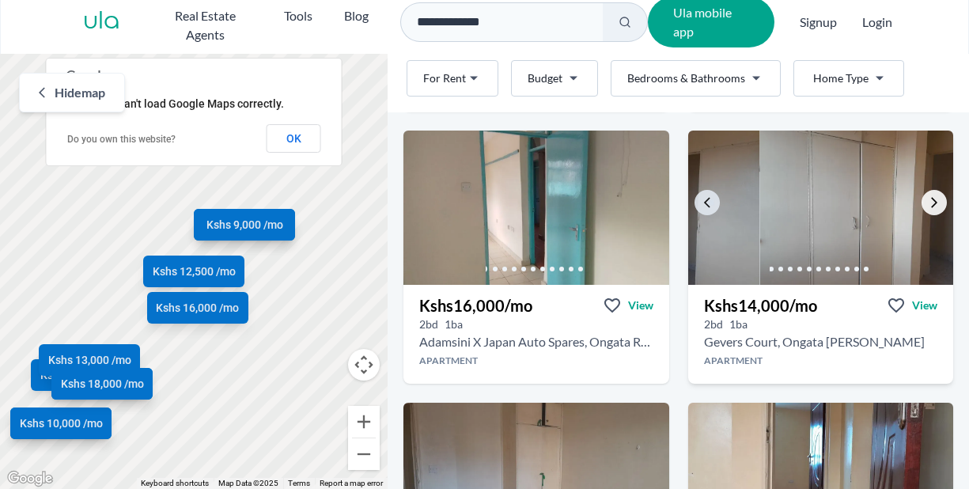
click at [928, 203] on icon "Go to the next property image" at bounding box center [934, 202] width 13 height 13
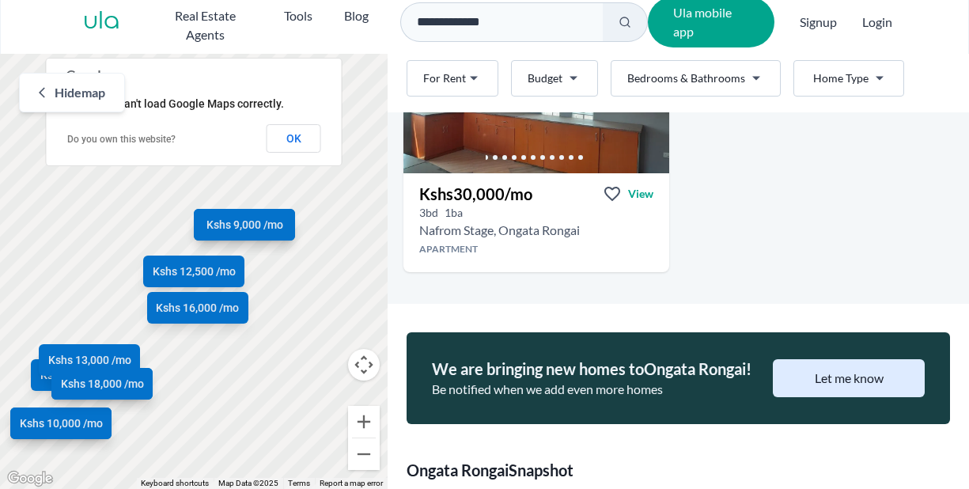
scroll to position [2641, 0]
